Goal: Task Accomplishment & Management: Manage account settings

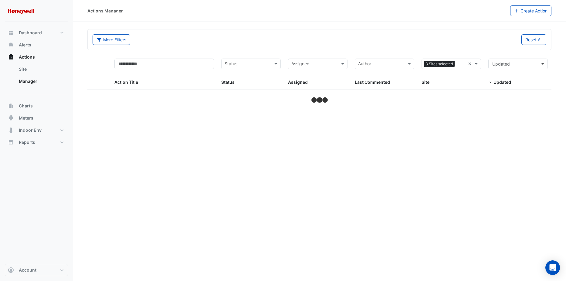
select select "***"
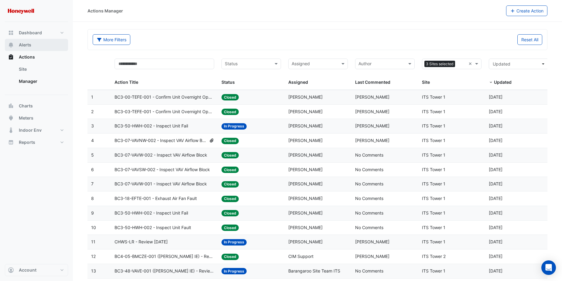
click at [21, 43] on span "Alerts" at bounding box center [25, 45] width 12 height 6
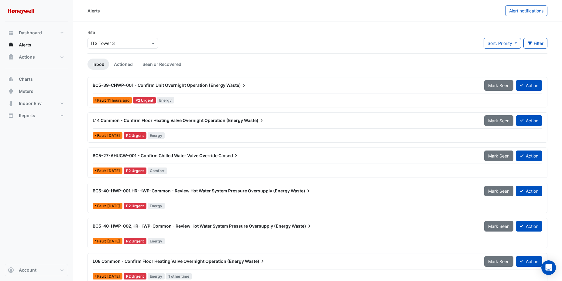
click at [141, 86] on span "BC5-39-CHWP-001 - Confirm Unit Overnight Operation (Energy" at bounding box center [159, 85] width 133 height 5
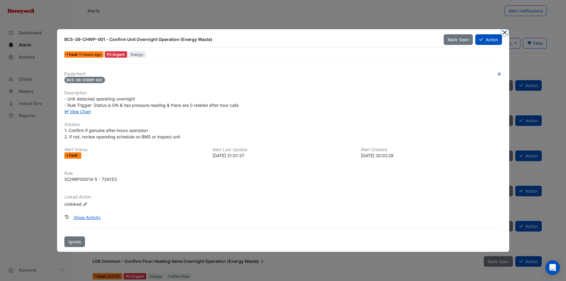
click at [506, 32] on button "Close" at bounding box center [505, 32] width 6 height 6
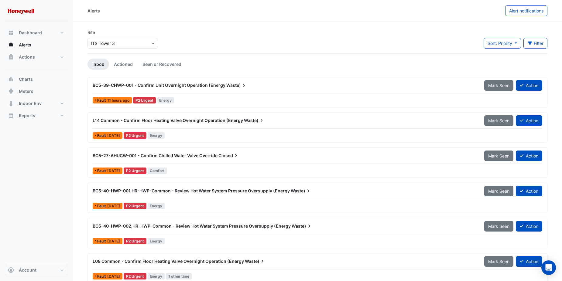
click at [236, 67] on ul "Inbox Actioned Seen or Recovered" at bounding box center [317, 64] width 460 height 11
click at [155, 42] on span at bounding box center [154, 43] width 8 height 6
click at [107, 57] on span "ITS Tower 1" at bounding box center [104, 56] width 23 height 5
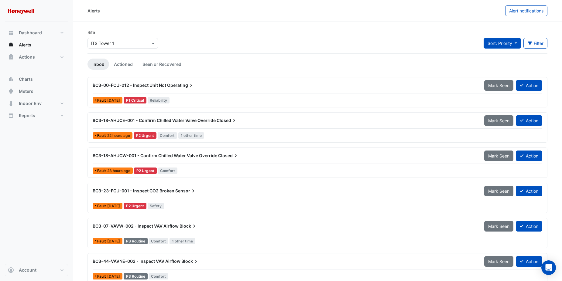
click at [512, 45] on button "Sort: Priority" at bounding box center [502, 43] width 37 height 11
click at [503, 65] on li "Updated" at bounding box center [507, 65] width 48 height 9
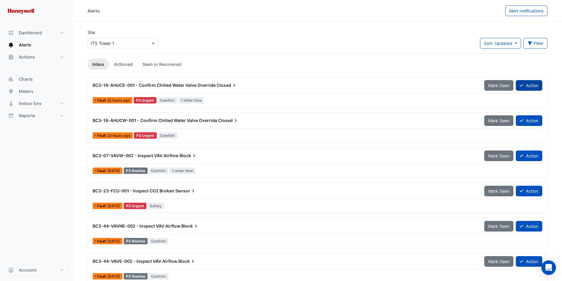
click at [530, 85] on button "Action" at bounding box center [529, 85] width 26 height 11
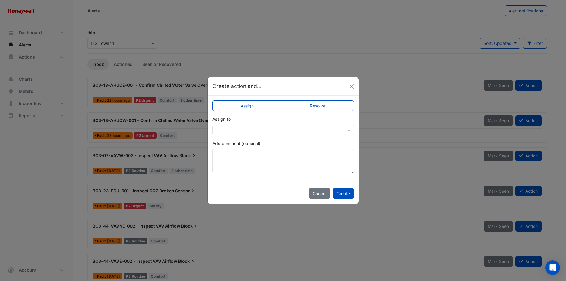
click at [320, 102] on label "Resolve" at bounding box center [318, 106] width 72 height 11
click at [284, 163] on textarea "Add comment (optional)" at bounding box center [284, 161] width 142 height 24
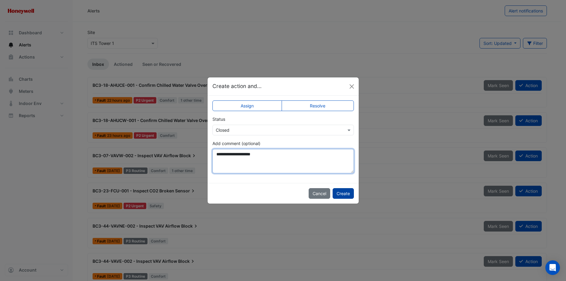
type textarea "**********"
click at [342, 194] on button "Create" at bounding box center [343, 193] width 21 height 11
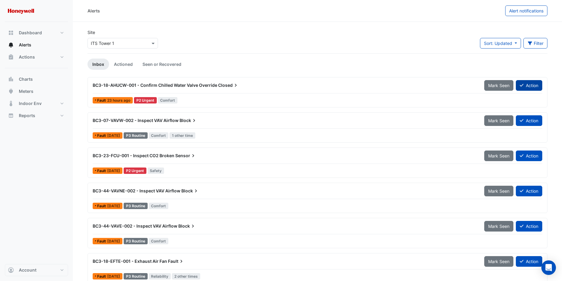
click at [533, 85] on button "Action" at bounding box center [529, 85] width 26 height 11
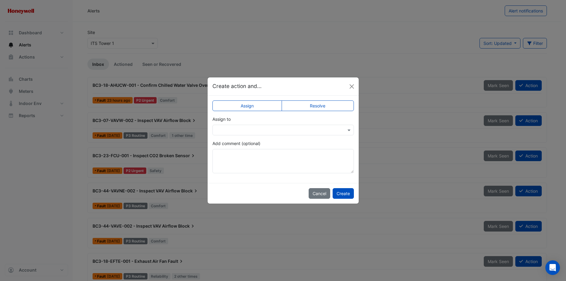
click at [313, 105] on label "Resolve" at bounding box center [318, 106] width 72 height 11
click at [294, 128] on input "text" at bounding box center [277, 130] width 123 height 6
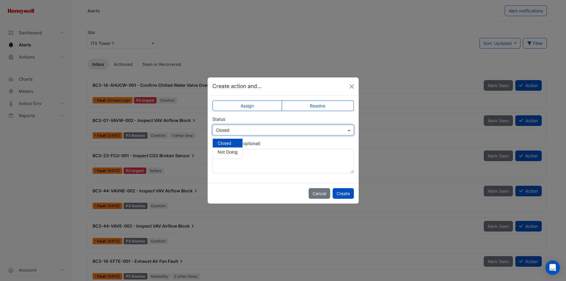
click at [227, 145] on span "Closed" at bounding box center [225, 143] width 14 height 5
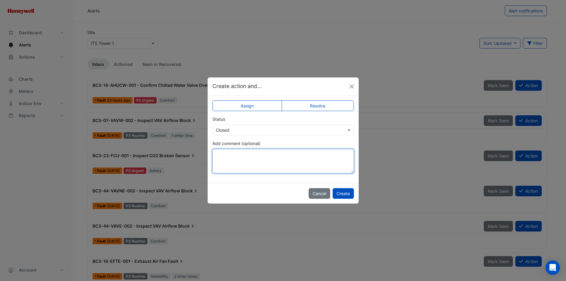
click at [244, 165] on textarea "Add comment (optional)" at bounding box center [284, 161] width 142 height 24
type textarea "**********"
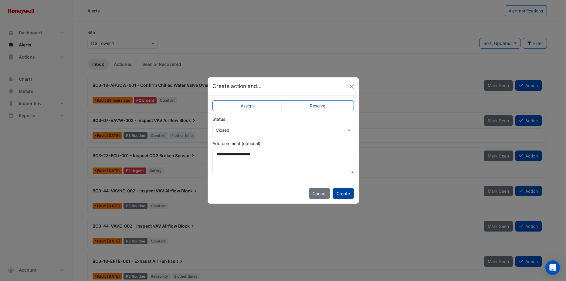
click at [347, 197] on button "Create" at bounding box center [343, 193] width 21 height 11
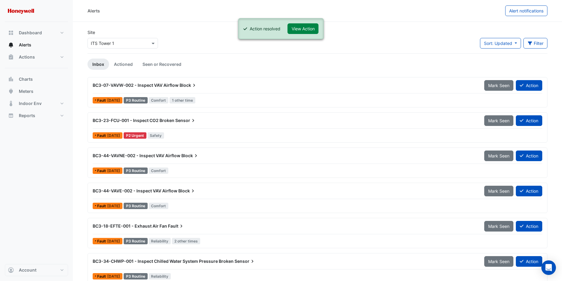
click at [178, 85] on div "BC3-07-VAVW-002 - Inspect VAV Airflow Block" at bounding box center [285, 85] width 384 height 6
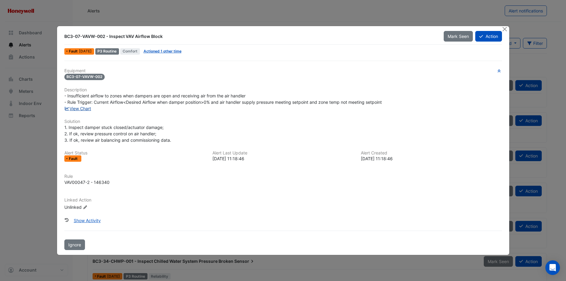
click at [83, 110] on link "View Chart" at bounding box center [77, 108] width 27 height 5
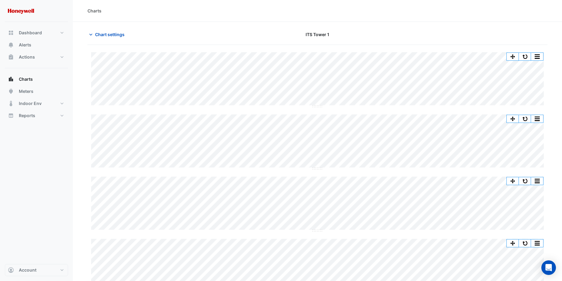
scroll to position [30, 0]
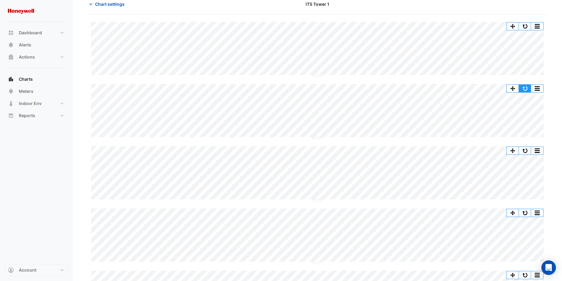
click at [525, 89] on button "button" at bounding box center [525, 89] width 12 height 8
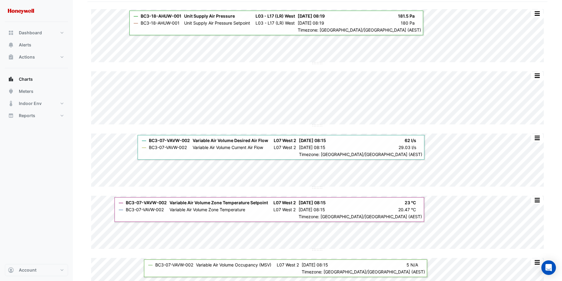
scroll to position [0, 0]
